Goal: Task Accomplishment & Management: Use online tool/utility

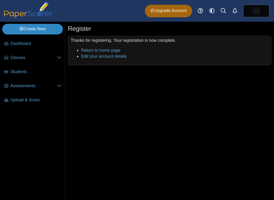
click at [38, 33] on link "Create New" at bounding box center [32, 29] width 61 height 10
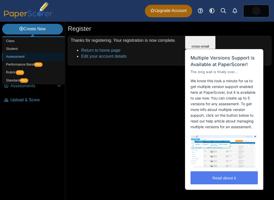
click at [18, 53] on link "Assessment" at bounding box center [33, 57] width 63 height 8
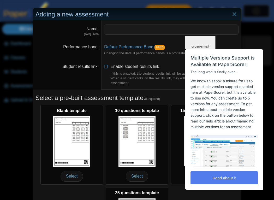
click at [205, 17] on span "Close" at bounding box center [200, 15] width 9 height 4
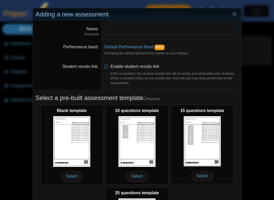
click at [114, 30] on input "Name" at bounding box center [171, 29] width 135 height 10
type input "*****"
click at [151, 49] on link "Default Performance Band" at bounding box center [128, 47] width 49 height 4
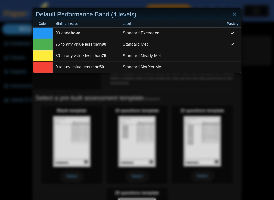
click at [16, 90] on div "Default Performance Band (4 levels) Color Minimum value Label Mastery 90 and ab…" at bounding box center [137, 100] width 274 height 200
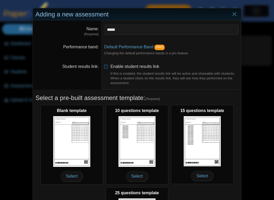
scroll to position [88, 0]
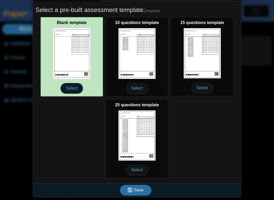
click at [67, 92] on span "Select" at bounding box center [72, 88] width 22 height 10
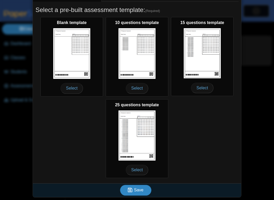
click at [135, 191] on span "Save" at bounding box center [138, 190] width 9 height 4
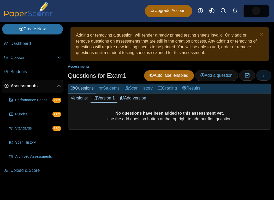
click at [264, 74] on use "button" at bounding box center [264, 75] width 1 height 3
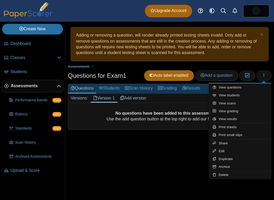
click at [156, 154] on div "Adding or removing a question, will render already printed testing sheets inval…" at bounding box center [169, 111] width 209 height 178
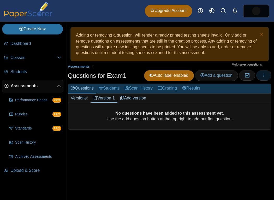
click at [262, 75] on icon "button" at bounding box center [264, 75] width 4 height 4
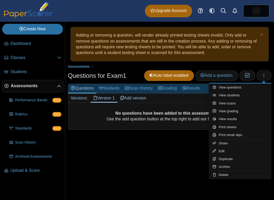
click at [100, 171] on div "Adding or removing a question, will render already printed testing sheets inval…" at bounding box center [169, 111] width 209 height 178
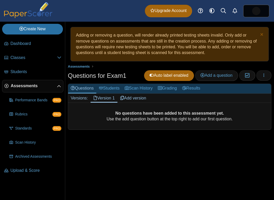
click at [188, 141] on div "Adding or removing a question, will render already printed testing sheets inval…" at bounding box center [169, 111] width 209 height 178
click at [217, 75] on span "Add a question" at bounding box center [217, 75] width 32 height 4
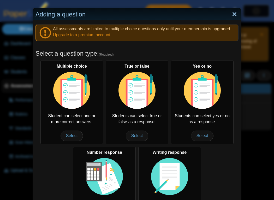
click at [235, 14] on link "Close" at bounding box center [235, 14] width 8 height 9
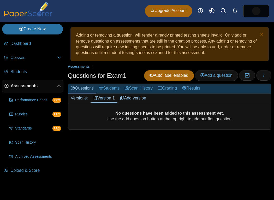
click at [58, 86] on use at bounding box center [59, 86] width 4 height 2
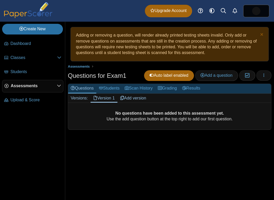
click at [58, 86] on icon at bounding box center [59, 86] width 4 height 4
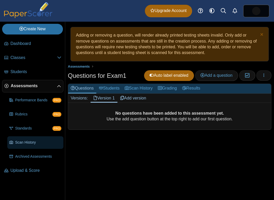
click at [28, 142] on span "Scan History" at bounding box center [38, 142] width 46 height 5
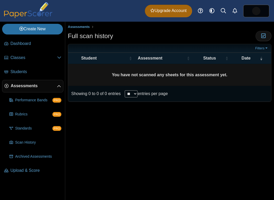
click at [24, 88] on span "Assessments" at bounding box center [34, 86] width 46 height 6
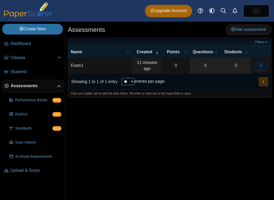
click at [262, 64] on icon "button" at bounding box center [261, 65] width 4 height 4
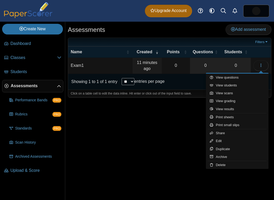
click at [144, 182] on div "Assessments Add assessment 0 0" at bounding box center [169, 111] width 209 height 178
